Goal: Information Seeking & Learning: Check status

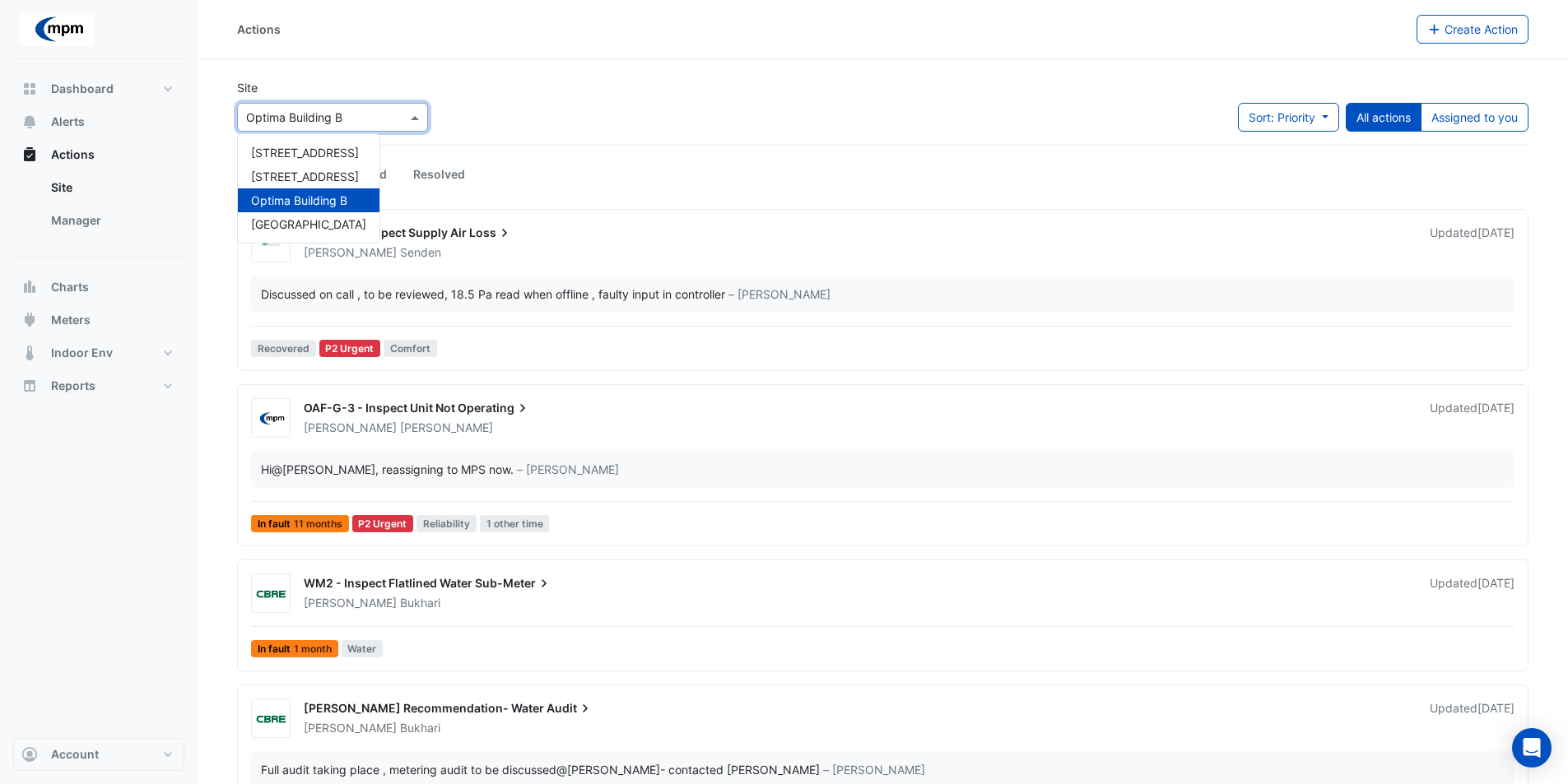
click at [278, 123] on input "text" at bounding box center [315, 118] width 140 height 17
click at [293, 224] on span "[GEOGRAPHIC_DATA]" at bounding box center [309, 224] width 115 height 14
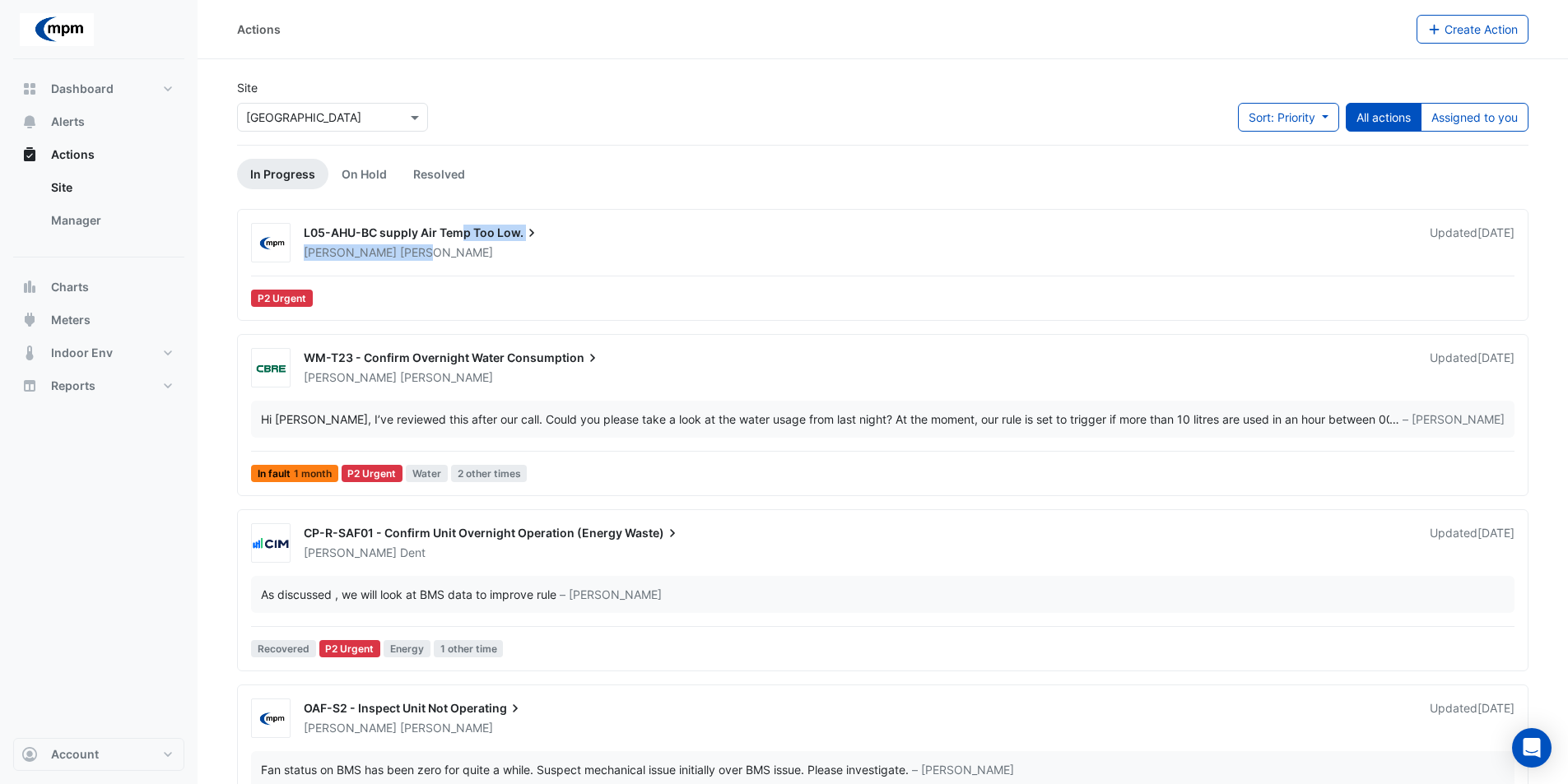
click at [458, 244] on div "L05-AHU-BC supply Air Temp Too Low. [PERSON_NAME]" at bounding box center [856, 243] width 1126 height 36
click at [461, 227] on span "L05-AHU-BC supply Air Temp Too" at bounding box center [399, 232] width 191 height 14
click at [457, 237] on span "L05-AHU-BC supply Air Temp Too" at bounding box center [399, 232] width 191 height 14
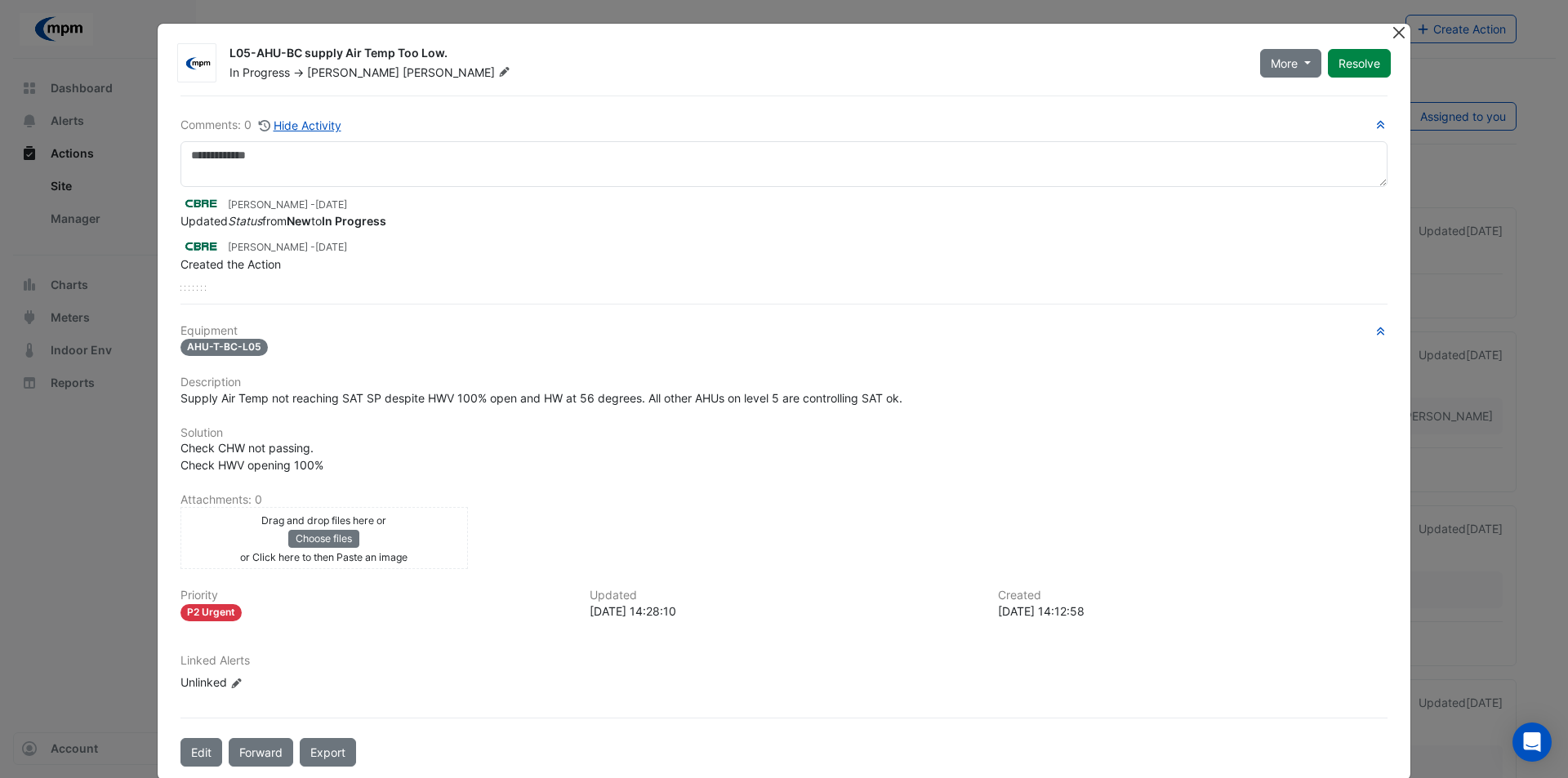
click at [1397, 36] on button "Close" at bounding box center [1399, 32] width 17 height 17
